Goal: Find specific page/section: Find specific page/section

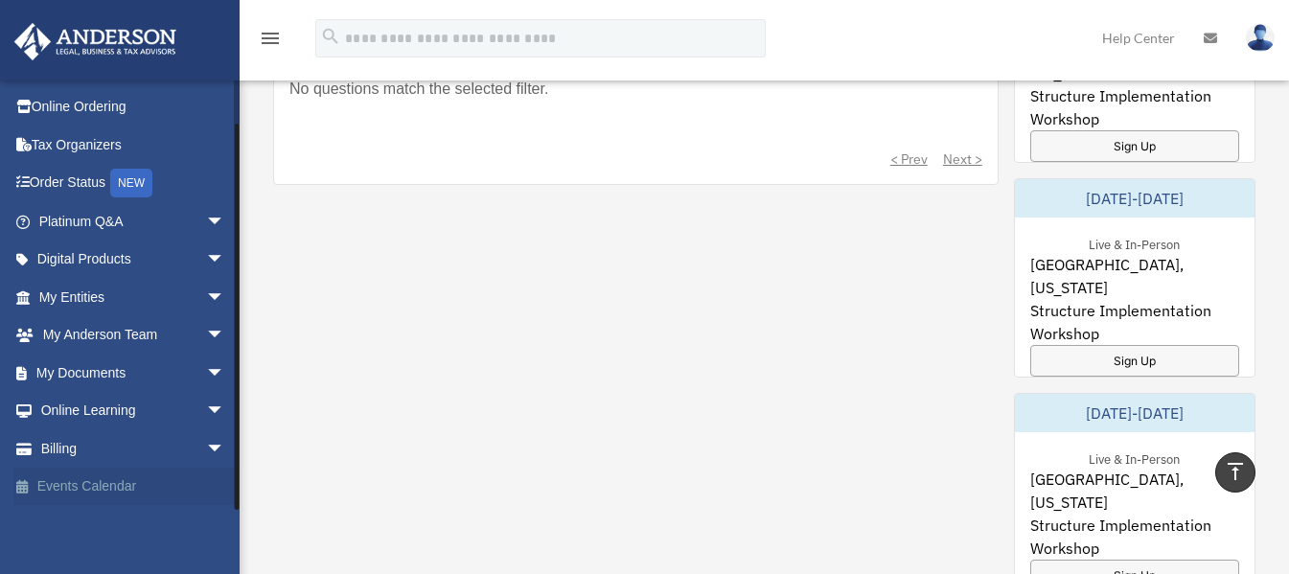
scroll to position [1246, 0]
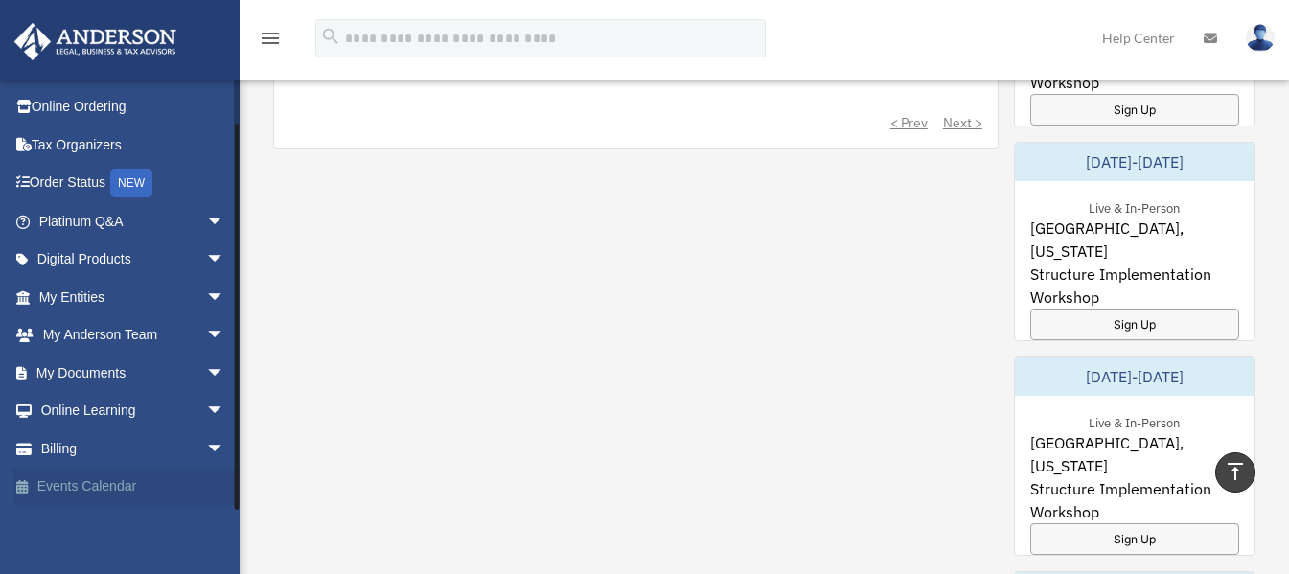
click at [62, 481] on link "Events Calendar" at bounding box center [133, 487] width 241 height 38
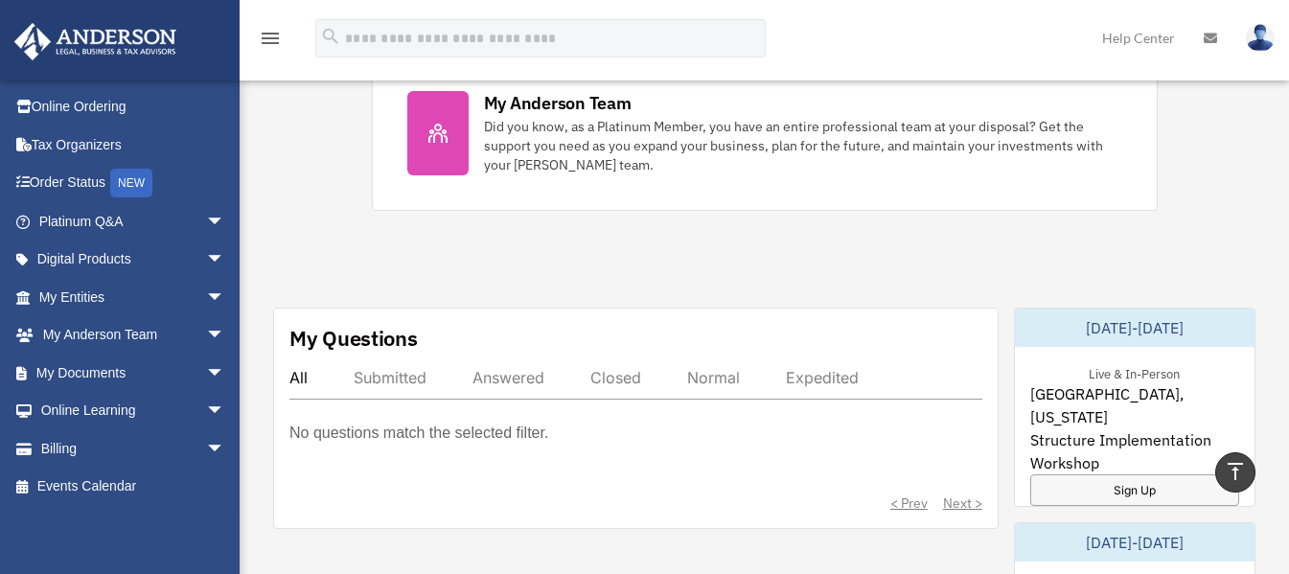
scroll to position [863, 0]
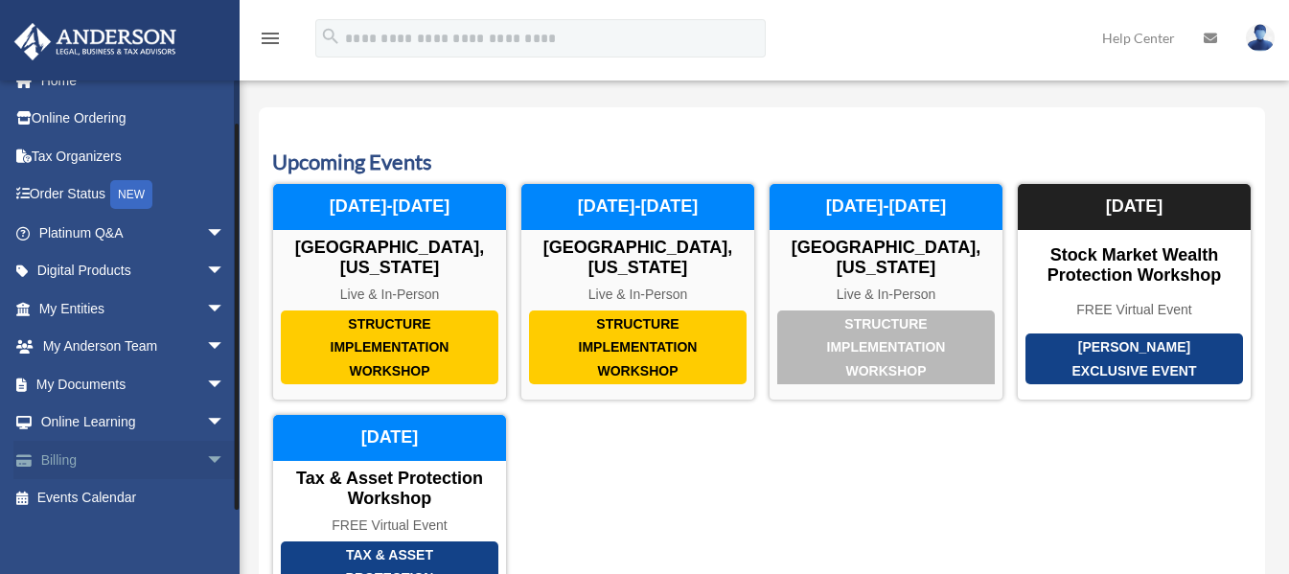
scroll to position [35, 0]
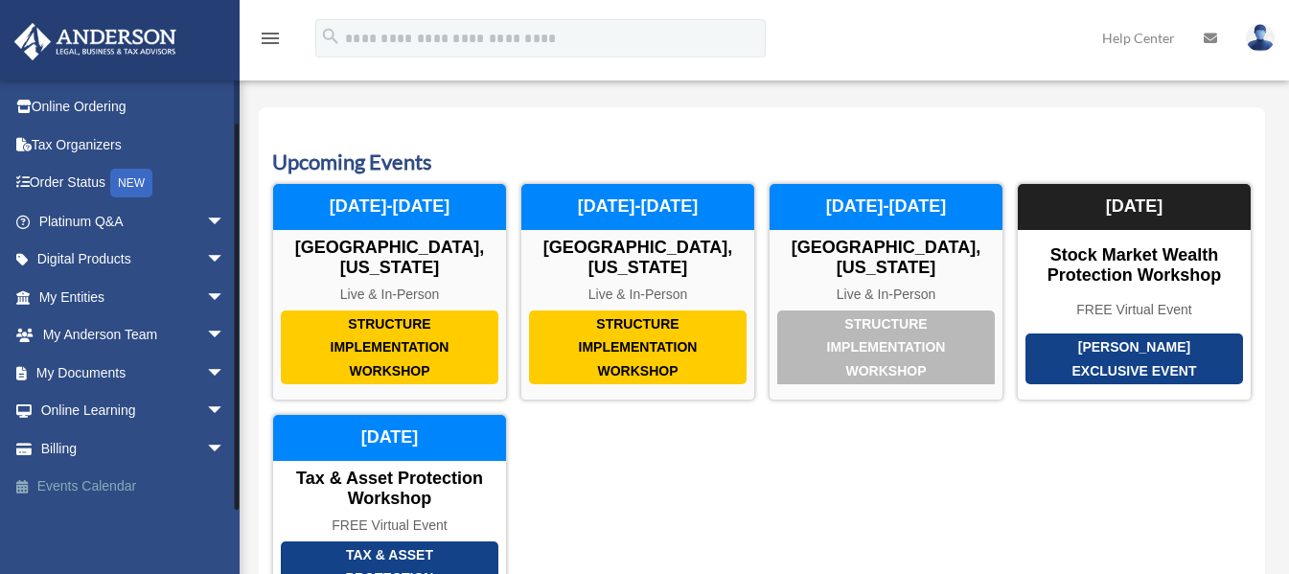
click at [95, 490] on link "Events Calendar" at bounding box center [133, 487] width 241 height 38
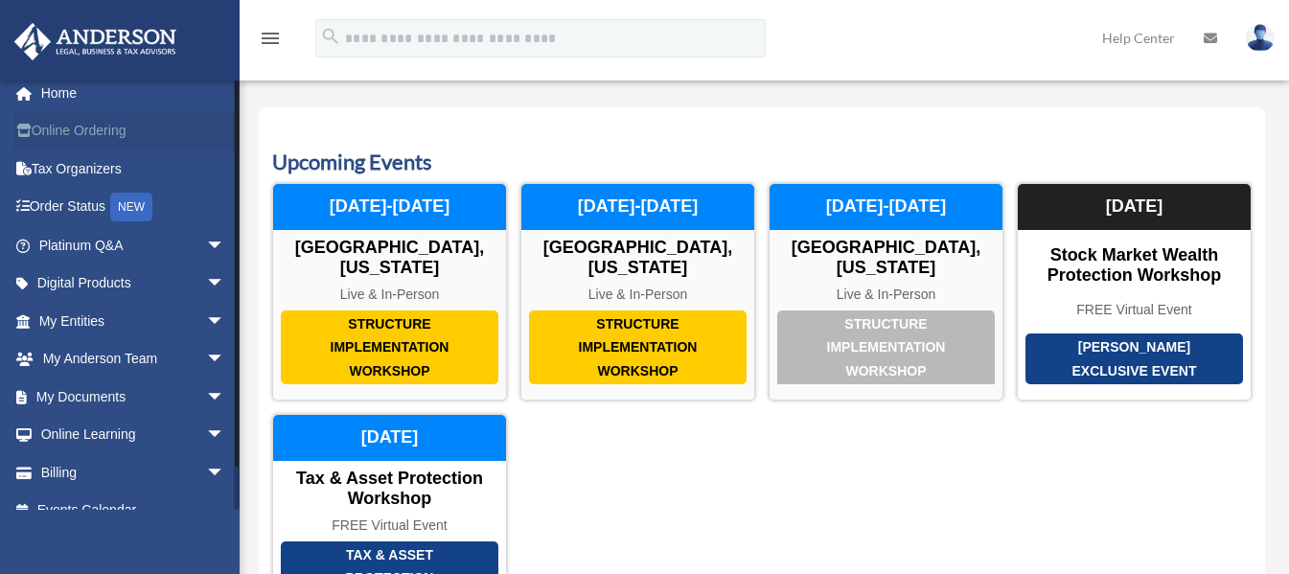
scroll to position [0, 0]
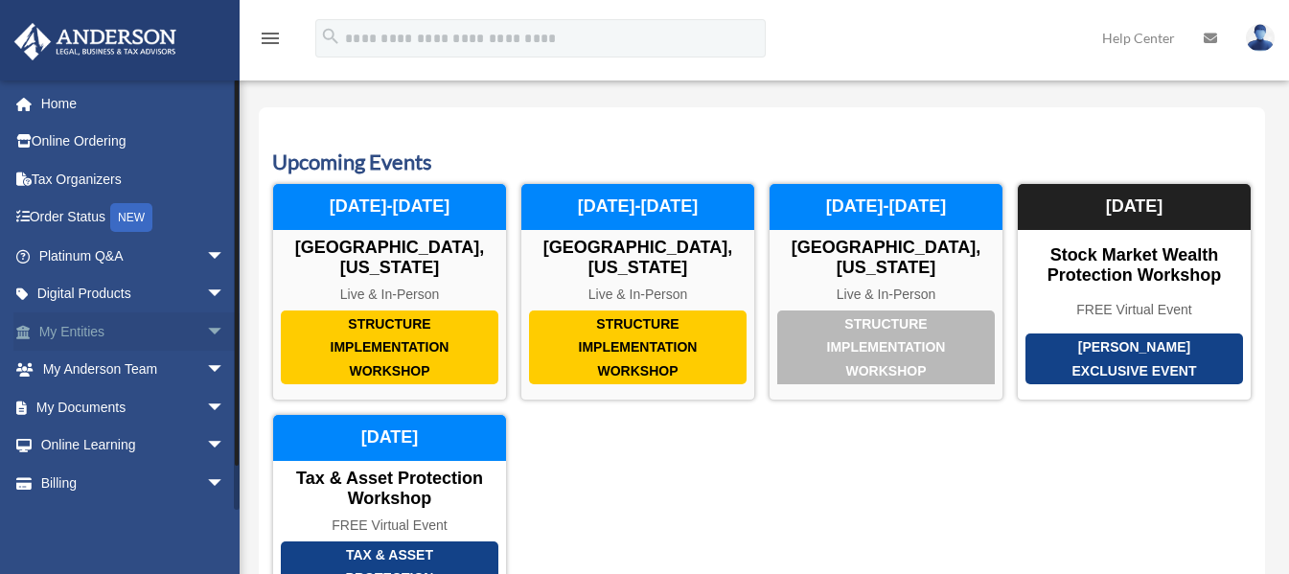
click at [85, 321] on link "My Entities arrow_drop_down" at bounding box center [133, 332] width 241 height 38
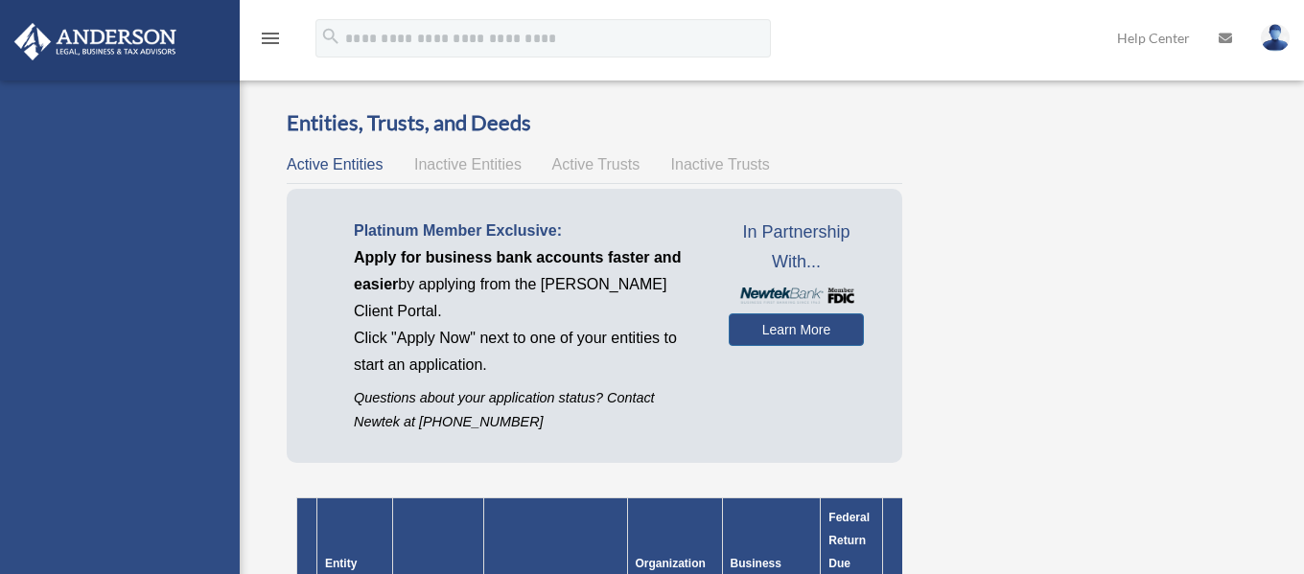
click at [201, 329] on div "[EMAIL_ADDRESS][DOMAIN_NAME] Sign Out [EMAIL_ADDRESS][DOMAIN_NAME] Home Online …" at bounding box center [120, 368] width 240 height 574
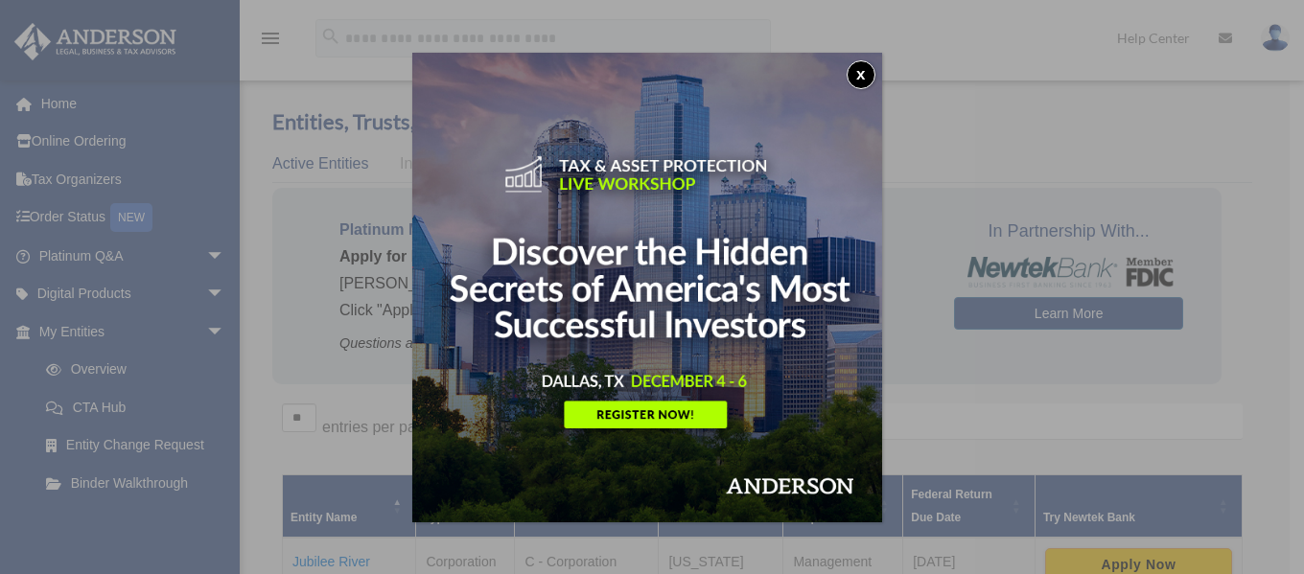
click at [875, 69] on button "x" at bounding box center [860, 74] width 29 height 29
